Goal: Task Accomplishment & Management: Manage account settings

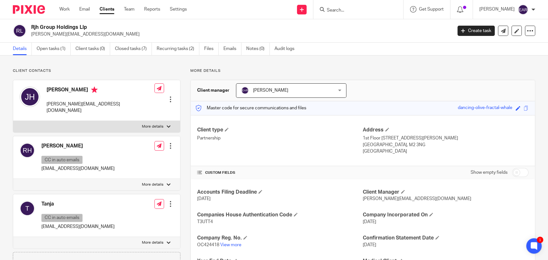
click at [326, 12] on input "Search" at bounding box center [355, 11] width 58 height 6
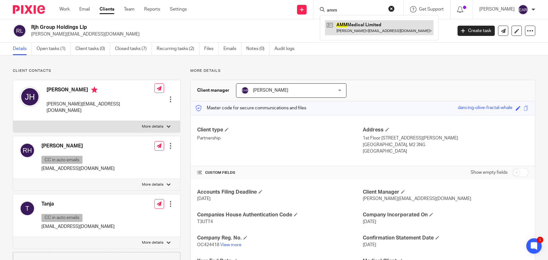
type input "amm"
click at [352, 22] on link at bounding box center [379, 27] width 108 height 15
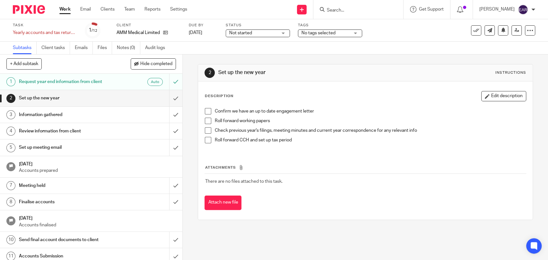
click at [205, 114] on span at bounding box center [208, 111] width 6 height 6
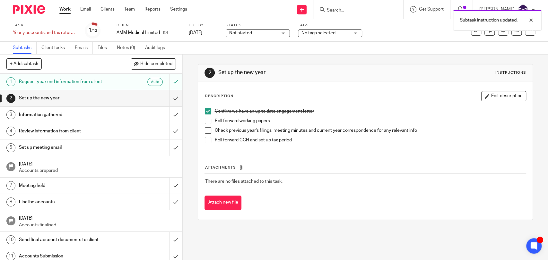
click at [207, 121] on span at bounding box center [208, 121] width 6 height 6
click at [205, 132] on span at bounding box center [208, 130] width 6 height 6
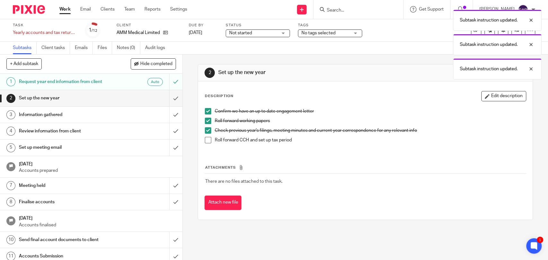
click at [207, 142] on span at bounding box center [208, 140] width 6 height 6
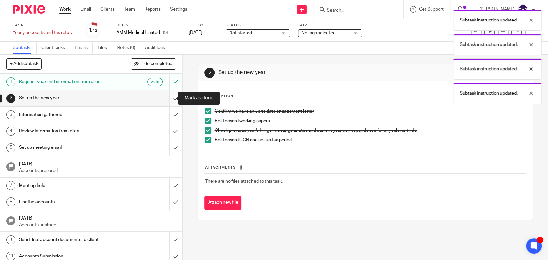
click at [168, 100] on input "submit" at bounding box center [91, 98] width 182 height 16
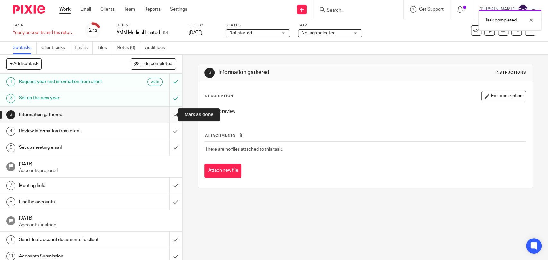
click at [170, 114] on input "submit" at bounding box center [91, 115] width 182 height 16
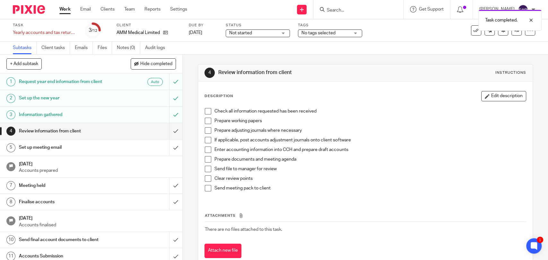
click at [328, 7] on div "Task completed." at bounding box center [408, 18] width 268 height 24
click at [340, 11] on div "Task completed." at bounding box center [408, 18] width 268 height 24
click at [333, 9] on input "Search" at bounding box center [355, 11] width 58 height 6
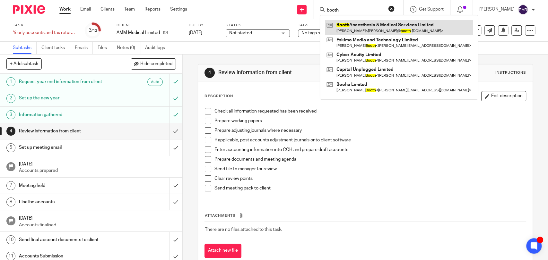
type input "booth"
click at [345, 27] on link at bounding box center [399, 27] width 148 height 15
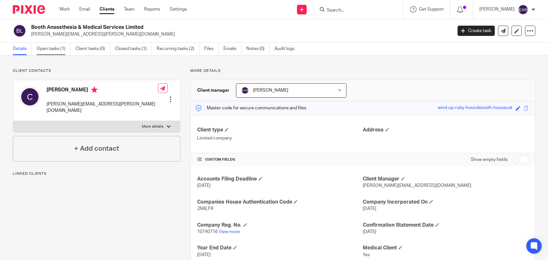
click at [50, 54] on link "Open tasks (1)" at bounding box center [54, 49] width 34 height 13
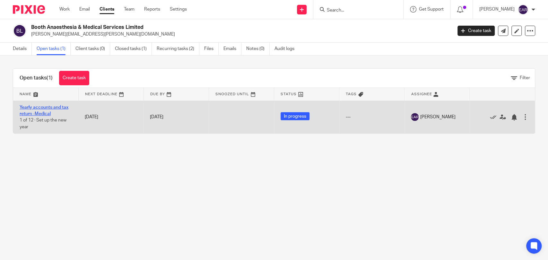
click at [47, 108] on link "Yearly accounts and tax return -Medical" at bounding box center [44, 110] width 49 height 11
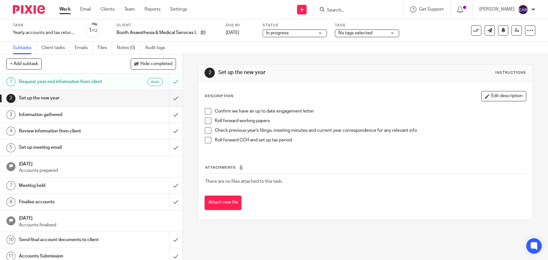
click at [207, 111] on span at bounding box center [208, 111] width 6 height 6
click at [205, 119] on span at bounding box center [208, 121] width 6 height 6
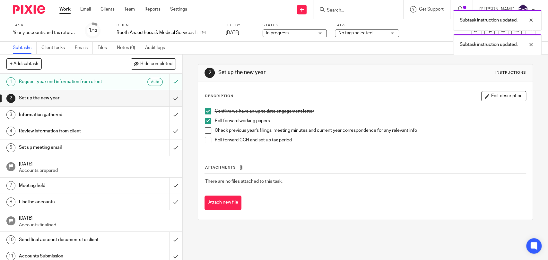
click at [205, 127] on span at bounding box center [208, 130] width 6 height 6
click at [205, 140] on span at bounding box center [208, 140] width 6 height 6
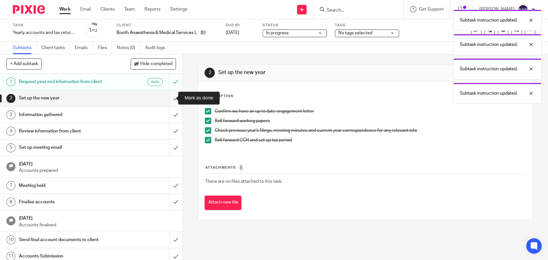
click at [173, 99] on input "submit" at bounding box center [91, 98] width 182 height 16
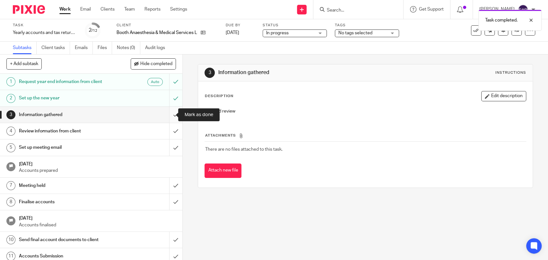
click at [168, 114] on input "submit" at bounding box center [91, 115] width 182 height 16
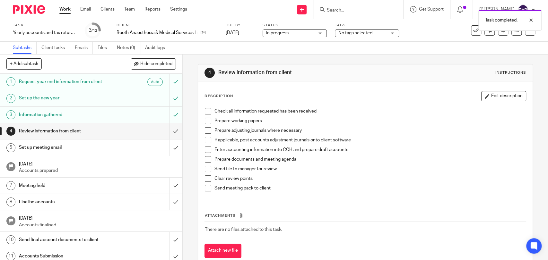
click at [327, 6] on form at bounding box center [360, 9] width 68 height 8
click at [325, 10] on div "Task completed." at bounding box center [408, 18] width 268 height 24
click at [332, 11] on div "Task completed." at bounding box center [408, 18] width 268 height 24
click at [321, 8] on div "Task completed." at bounding box center [408, 18] width 268 height 24
click at [326, 9] on input "Search" at bounding box center [355, 11] width 58 height 6
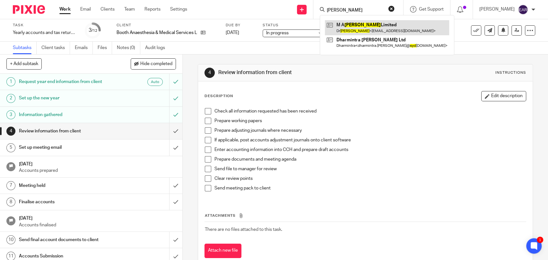
type input "syed"
click at [335, 24] on link at bounding box center [387, 27] width 124 height 15
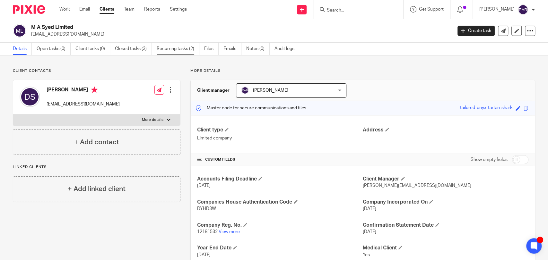
click at [184, 52] on link "Recurring tasks (2)" at bounding box center [178, 49] width 43 height 13
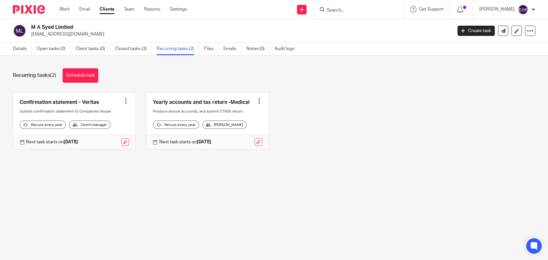
click at [195, 101] on link at bounding box center [207, 121] width 122 height 57
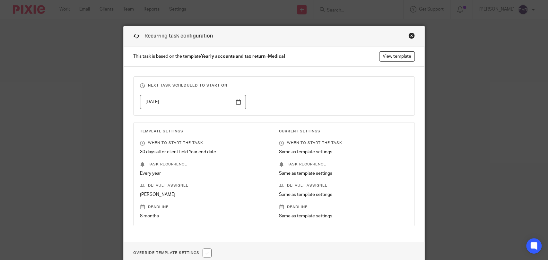
scroll to position [56, 0]
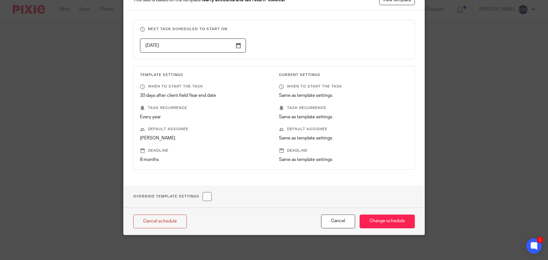
click at [238, 45] on input "2025-09-30" at bounding box center [193, 46] width 106 height 14
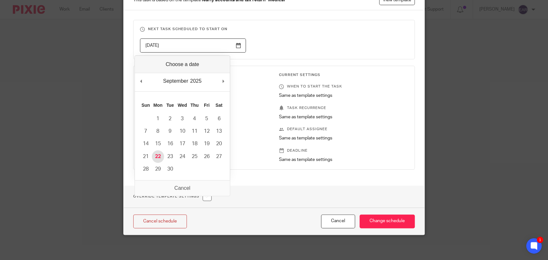
type input "2025-09-22"
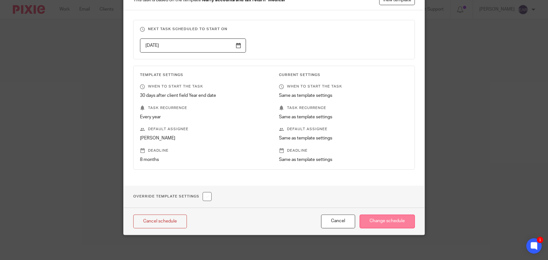
click at [377, 225] on input "Change schedule" at bounding box center [386, 222] width 55 height 14
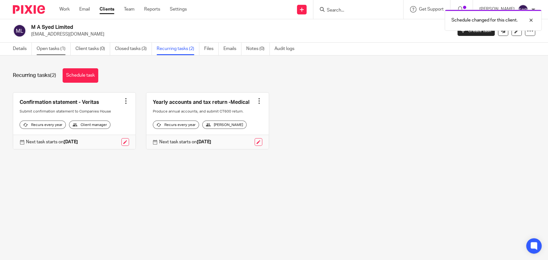
click at [53, 48] on link "Open tasks (1)" at bounding box center [54, 49] width 34 height 13
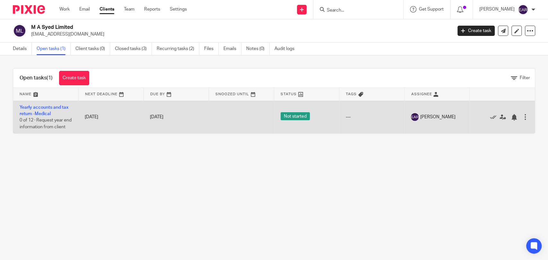
click at [45, 109] on td "Yearly accounts and tax return -Medical 0 of 12 · Request year end information …" at bounding box center [45, 117] width 65 height 33
click at [45, 107] on link "Yearly accounts and tax return -Medical" at bounding box center [44, 110] width 49 height 11
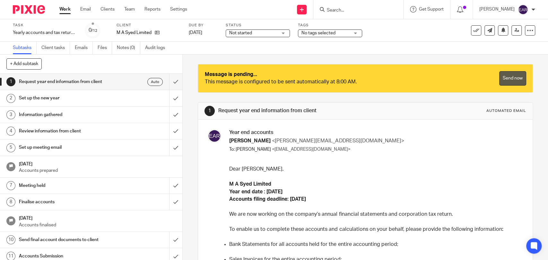
click at [500, 74] on link "Send now" at bounding box center [512, 78] width 27 height 14
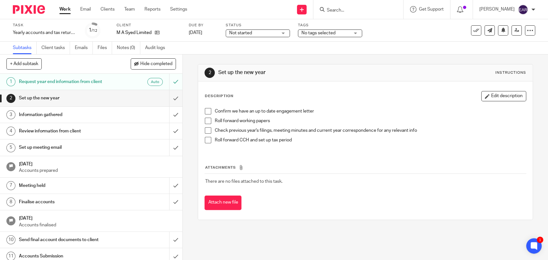
click at [326, 10] on input "Search" at bounding box center [355, 11] width 58 height 6
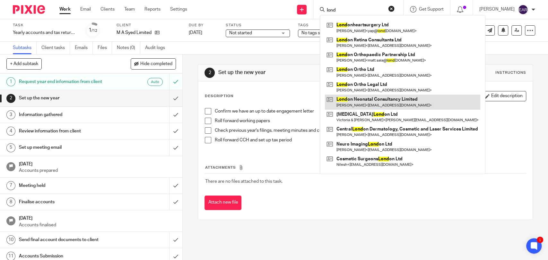
type input "lond"
click at [363, 101] on link at bounding box center [402, 102] width 155 height 15
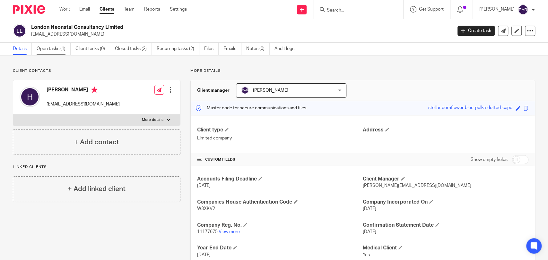
click at [48, 50] on link "Open tasks (1)" at bounding box center [54, 49] width 34 height 13
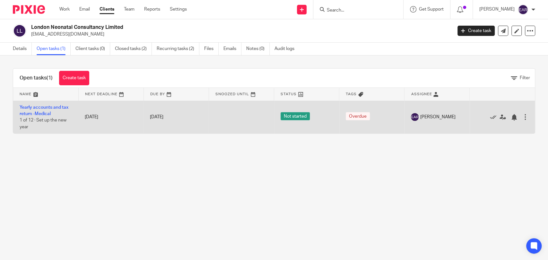
click at [50, 104] on td "Yearly accounts and tax return -Medical 1 of 12 · Set up the new year" at bounding box center [45, 117] width 65 height 33
click at [51, 108] on link "Yearly accounts and tax return -Medical" at bounding box center [44, 110] width 49 height 11
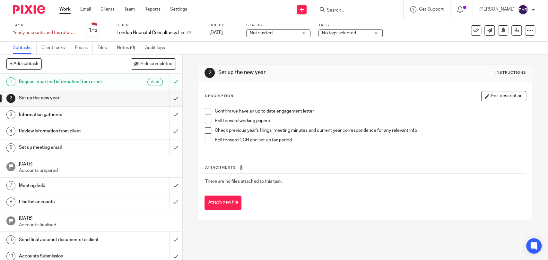
click at [203, 111] on div "Confirm we have an up to date engagement letter Roll forward working papers Che…" at bounding box center [365, 128] width 327 height 47
click at [207, 110] on span at bounding box center [208, 111] width 6 height 6
click at [205, 120] on span at bounding box center [208, 121] width 6 height 6
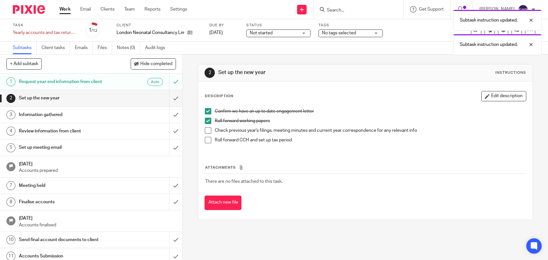
click at [206, 129] on span at bounding box center [208, 130] width 6 height 6
click at [206, 141] on span at bounding box center [208, 140] width 6 height 6
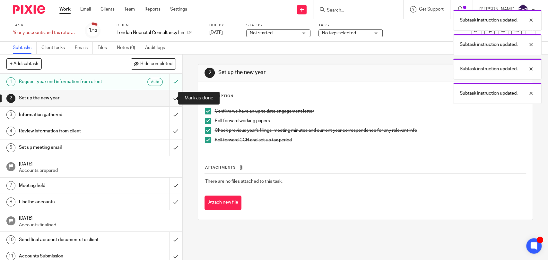
click at [167, 98] on input "submit" at bounding box center [91, 98] width 182 height 16
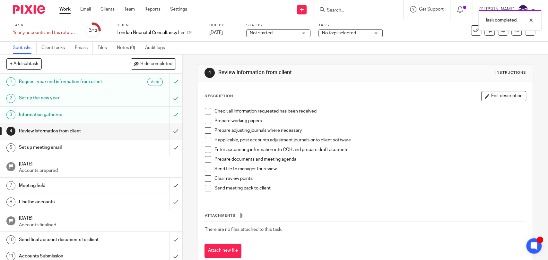
click at [339, 15] on div "Task completed." at bounding box center [408, 18] width 268 height 24
click at [326, 8] on input "Search" at bounding box center [355, 11] width 58 height 6
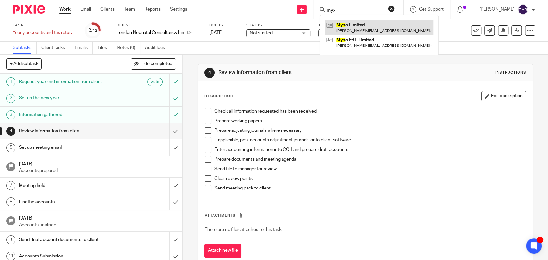
type input "myx"
click at [353, 27] on link at bounding box center [379, 27] width 108 height 15
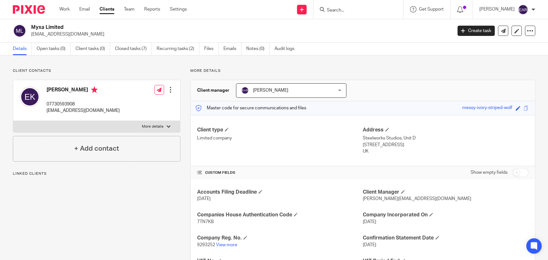
scroll to position [57, 0]
